Goal: Obtain resource: Download file/media

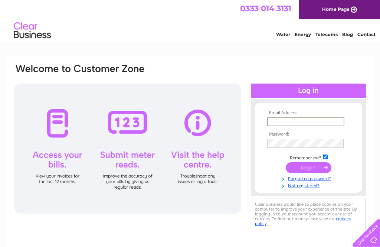
type input "Ashbank_hotel@btconnect.com"
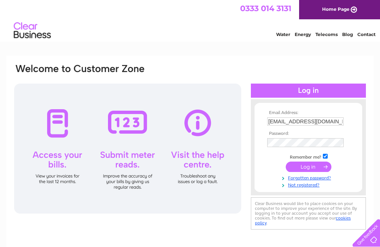
click at [308, 168] on input "submit" at bounding box center [309, 166] width 46 height 10
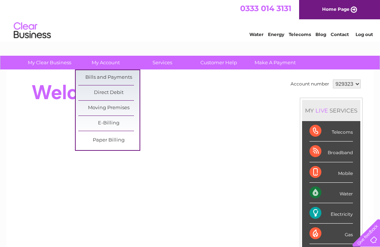
click at [122, 76] on link "Bills and Payments" at bounding box center [108, 77] width 61 height 15
click at [121, 75] on link "Bills and Payments" at bounding box center [108, 77] width 61 height 15
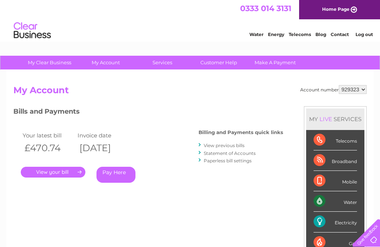
click at [229, 143] on link "View previous bills" at bounding box center [224, 146] width 41 height 6
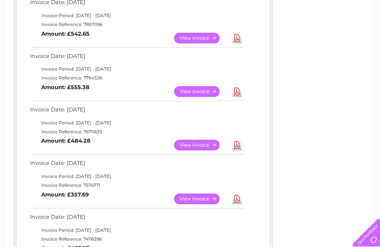
scroll to position [249, 0]
click at [203, 194] on link "View" at bounding box center [201, 198] width 55 height 11
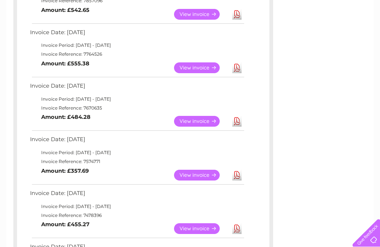
click at [202, 118] on link "View" at bounding box center [201, 121] width 55 height 11
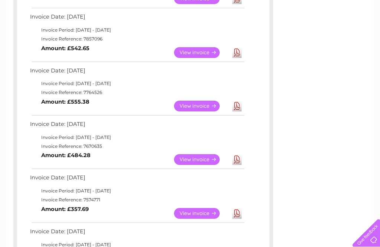
scroll to position [233, 0]
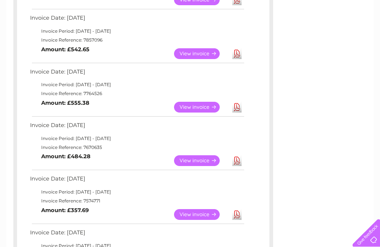
click at [198, 106] on link "View" at bounding box center [201, 107] width 55 height 11
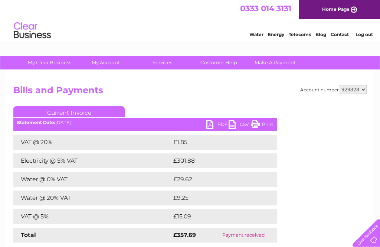
click at [213, 125] on link "PDF" at bounding box center [217, 125] width 22 height 11
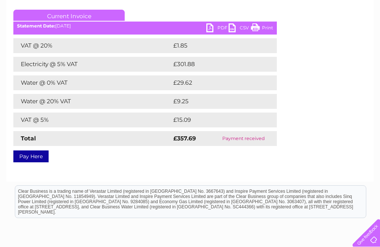
scroll to position [102, 0]
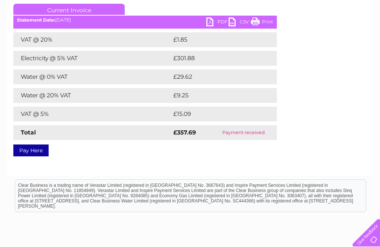
click at [296, 185] on div "Clear Business is a trading name of Verastar Limited (registered in [GEOGRAPHIC…" at bounding box center [190, 196] width 351 height 32
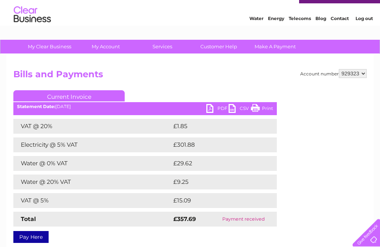
scroll to position [0, 0]
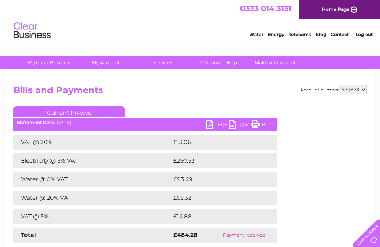
click at [215, 126] on link "PDF" at bounding box center [217, 125] width 22 height 11
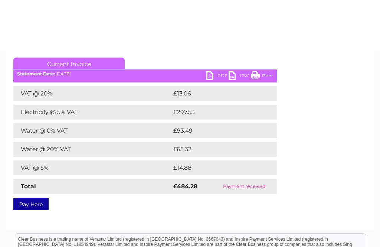
scroll to position [30, 0]
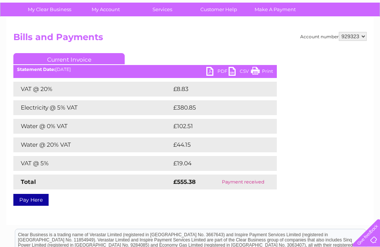
scroll to position [49, 0]
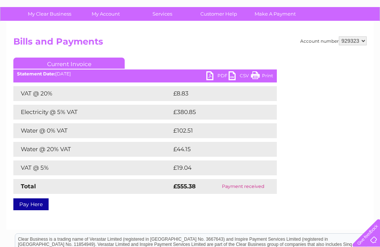
click at [215, 74] on link "PDF" at bounding box center [217, 76] width 22 height 11
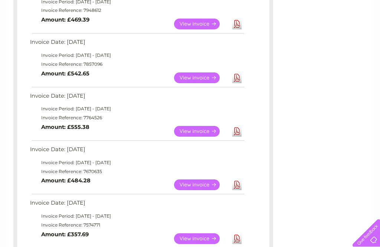
scroll to position [136, 0]
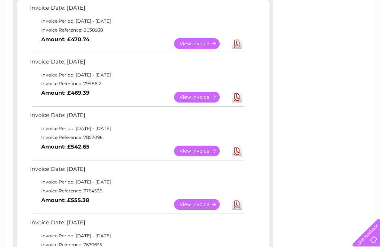
click at [194, 146] on link "View" at bounding box center [201, 151] width 55 height 11
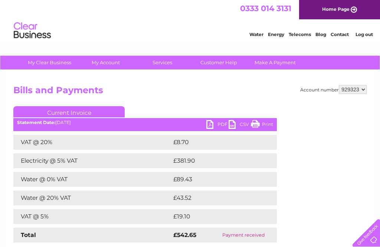
click at [217, 123] on link "PDF" at bounding box center [217, 125] width 22 height 11
